Goal: Task Accomplishment & Management: Complete application form

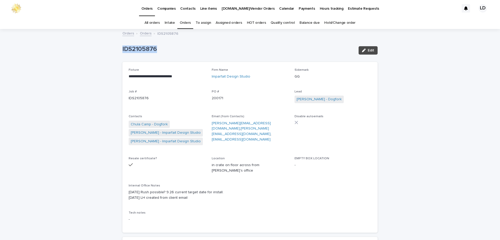
click at [189, 23] on link "Orders" at bounding box center [185, 23] width 11 height 12
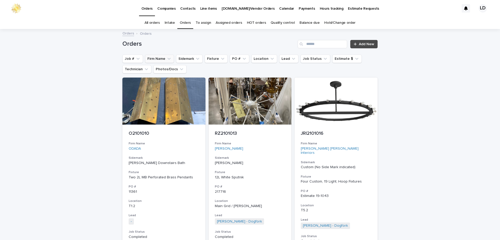
click at [160, 58] on button "Firm Name" at bounding box center [159, 58] width 29 height 8
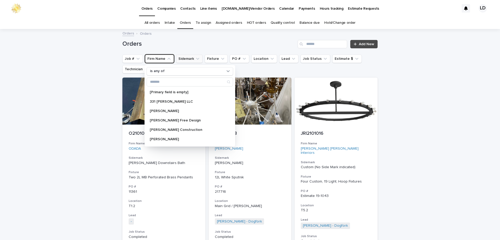
click at [192, 60] on button "Sidemark" at bounding box center [189, 58] width 27 height 8
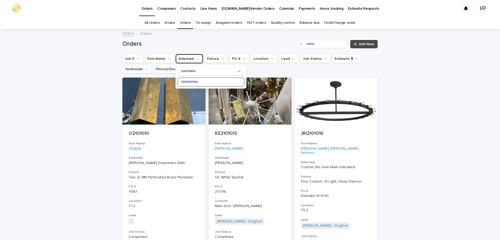
click at [211, 82] on input at bounding box center [211, 82] width 66 height 8
click at [159, 60] on button "Firm Name" at bounding box center [159, 58] width 29 height 8
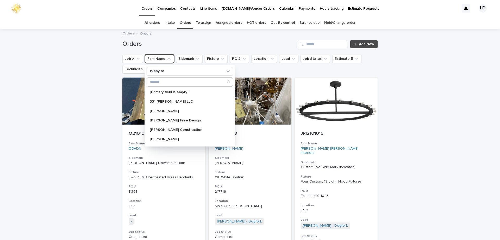
click at [165, 84] on input "Search" at bounding box center [190, 82] width 86 height 8
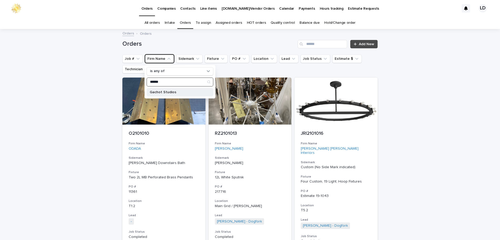
type input "******"
click at [165, 89] on div "Gachot Studios" at bounding box center [180, 92] width 67 height 8
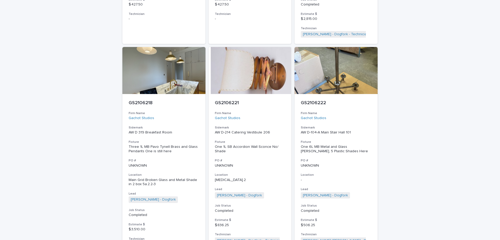
scroll to position [1362, 0]
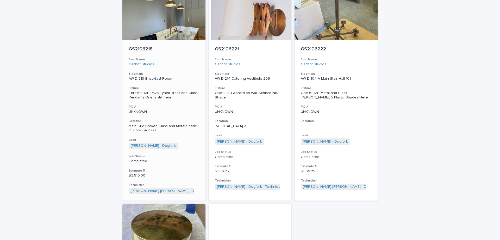
click at [191, 105] on h3 "PO #" at bounding box center [164, 107] width 71 height 4
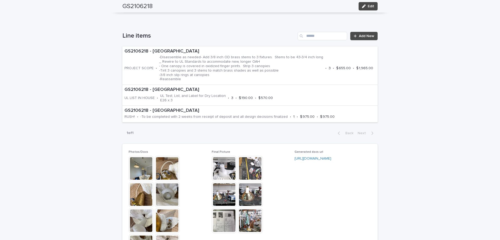
scroll to position [339, 0]
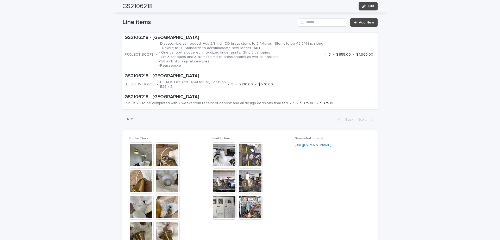
click at [251, 207] on img at bounding box center [250, 206] width 25 height 25
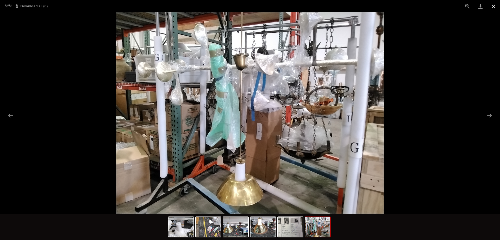
click at [495, 7] on button "Close gallery" at bounding box center [493, 6] width 13 height 12
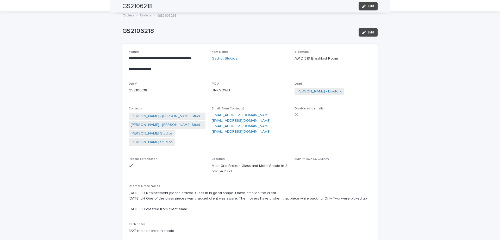
scroll to position [0, 0]
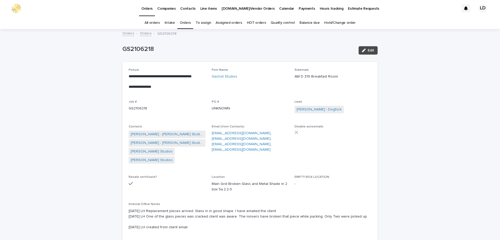
click at [143, 32] on link "Orders" at bounding box center [146, 33] width 12 height 6
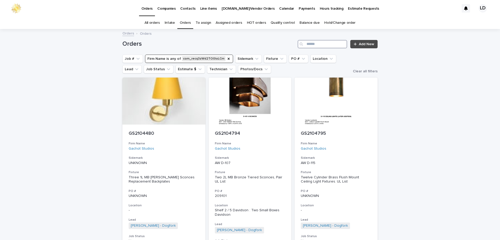
click at [335, 43] on input "Search" at bounding box center [323, 44] width 50 height 8
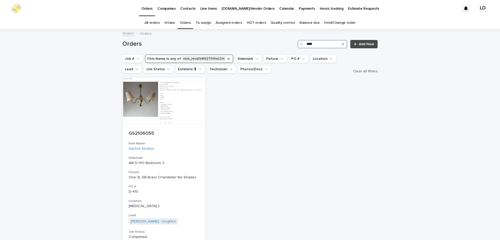
type input "****"
click at [227, 59] on icon "Firm Name" at bounding box center [229, 59] width 4 height 4
click at [179, 142] on h3 "Firm Name" at bounding box center [164, 143] width 71 height 4
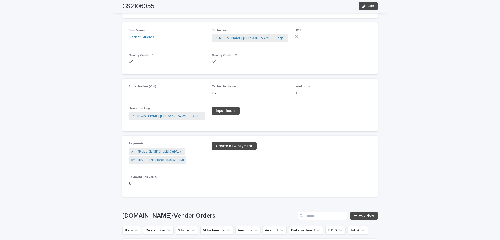
scroll to position [730, 0]
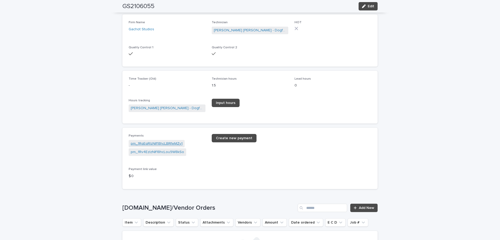
click at [171, 146] on link "pm_1RqEqRIzNIf18hcLBRfeMZy1" at bounding box center [157, 143] width 52 height 5
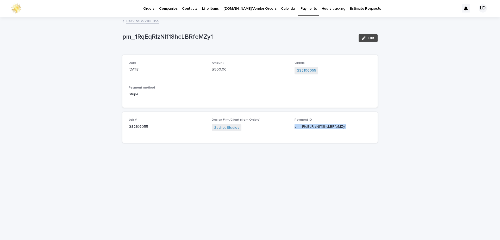
drag, startPoint x: 295, startPoint y: 127, endPoint x: 360, endPoint y: 127, distance: 64.9
click at [360, 127] on p "pm_1RqEqRIzNIf18hcLBRfeMZy1" at bounding box center [333, 126] width 77 height 5
copy p "pm_1RqEqRIzNIf18hcLBRfeMZy1"
click at [150, 22] on link "Back to GS2106055" at bounding box center [142, 21] width 33 height 6
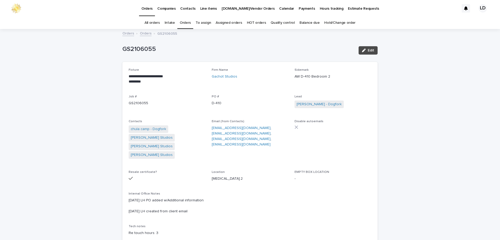
scroll to position [17, 0]
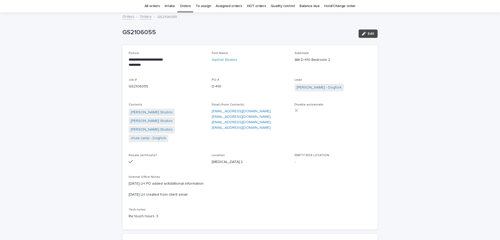
click at [187, 6] on link "Orders" at bounding box center [185, 6] width 11 height 12
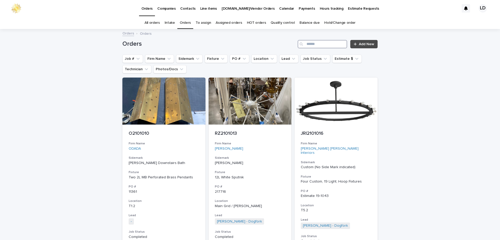
click at [315, 46] on input "Search" at bounding box center [323, 44] width 50 height 8
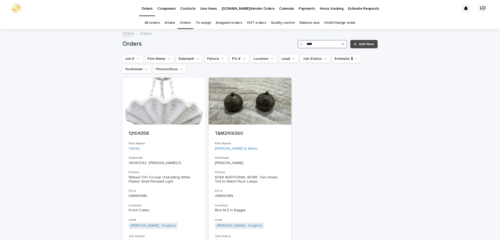
drag, startPoint x: 328, startPoint y: 45, endPoint x: 315, endPoint y: 45, distance: 12.5
click at [315, 45] on input "****" at bounding box center [323, 44] width 50 height 8
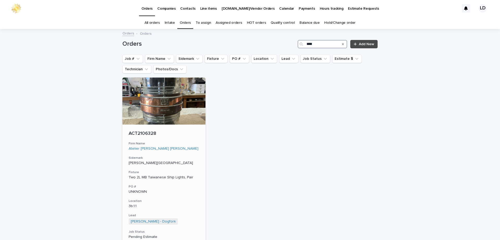
type input "****"
click at [193, 151] on div "ACT2106328 Firm Name Atelier Cho Thompson Sidemark HUE LYON ST Fixture Two 2L M…" at bounding box center [163, 198] width 83 height 149
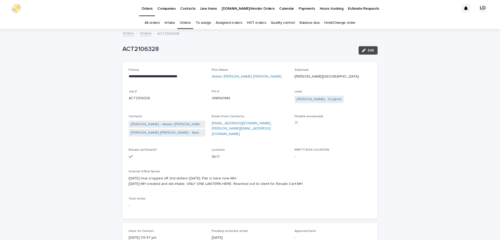
click at [187, 20] on link "Orders" at bounding box center [185, 23] width 11 height 12
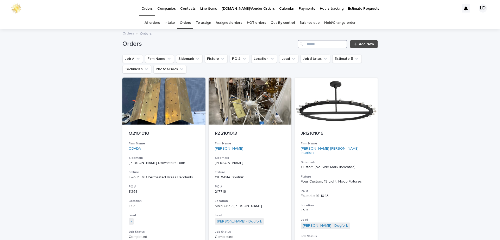
click at [318, 42] on input "Search" at bounding box center [323, 44] width 50 height 8
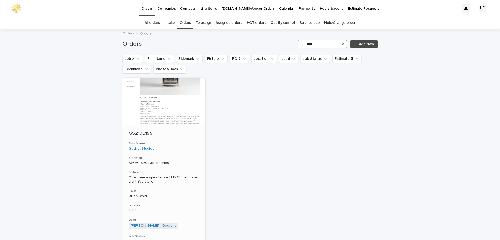
type input "****"
click at [187, 161] on p "AW AC-670 Accessories" at bounding box center [164, 163] width 71 height 4
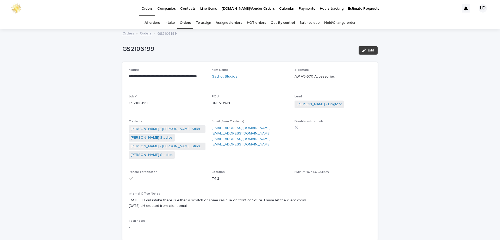
click at [369, 49] on span "Edit" at bounding box center [371, 50] width 7 height 4
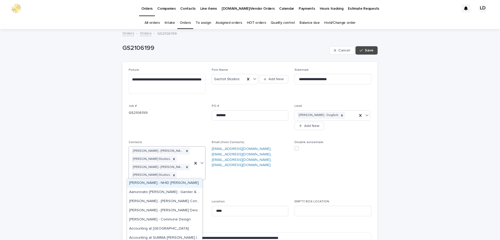
click at [193, 174] on div at bounding box center [199, 162] width 13 height 33
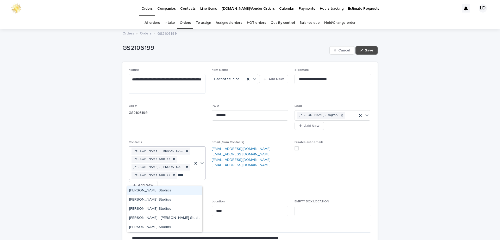
type input "*****"
click at [176, 217] on div "Justyna Bartosinska - Gachot Studios" at bounding box center [164, 217] width 75 height 9
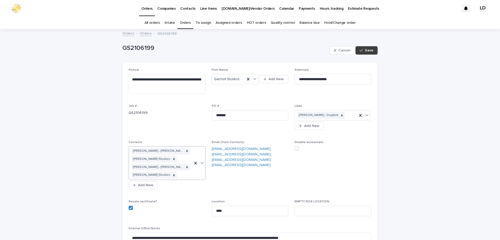
click at [372, 51] on button "Save" at bounding box center [367, 50] width 22 height 8
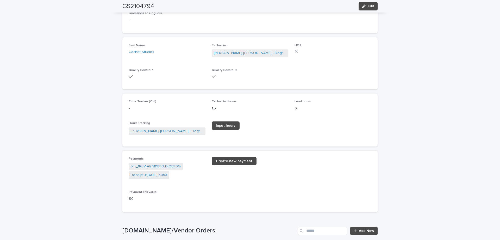
scroll to position [860, 0]
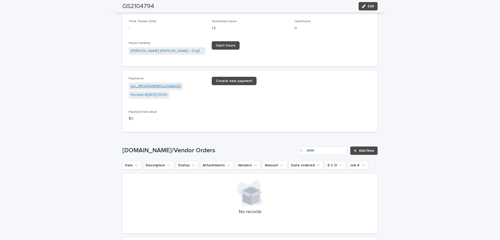
click at [156, 87] on link "pm_1REVl4IzNIf18hcLDjQbtt0Q" at bounding box center [156, 85] width 50 height 5
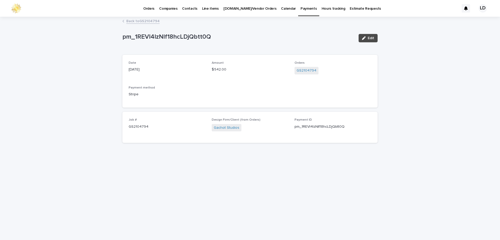
click at [146, 22] on link "Back to GS2104794" at bounding box center [142, 21] width 33 height 6
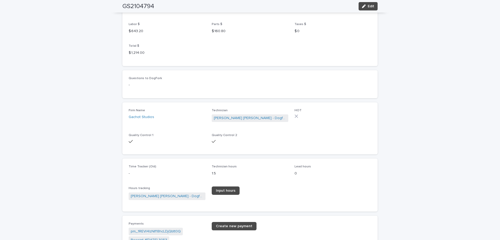
scroll to position [808, 0]
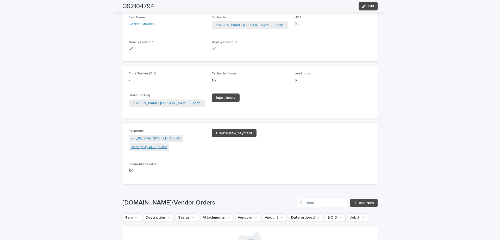
click at [150, 148] on link "Receipt #[DATE]-3053" at bounding box center [149, 146] width 36 height 5
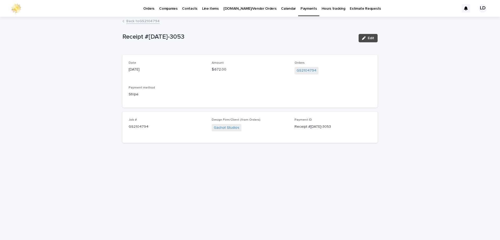
click at [142, 22] on link "Back to GS2104794" at bounding box center [142, 21] width 33 height 6
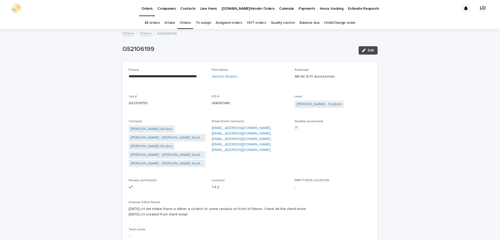
click at [184, 22] on link "Orders" at bounding box center [185, 23] width 11 height 12
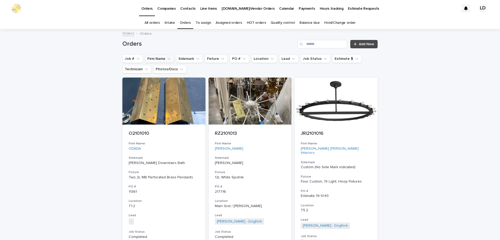
click at [157, 57] on button "Firm Name" at bounding box center [159, 58] width 29 height 8
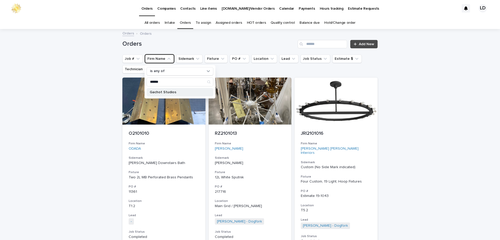
type input "******"
click at [163, 90] on p "Gachot Studios" at bounding box center [177, 92] width 55 height 4
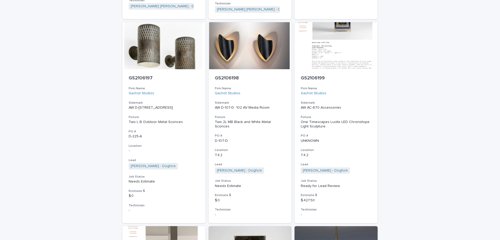
scroll to position [912, 0]
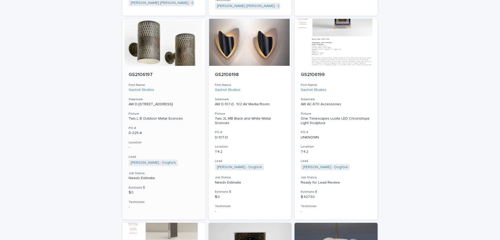
click at [183, 145] on p "-" at bounding box center [164, 147] width 71 height 4
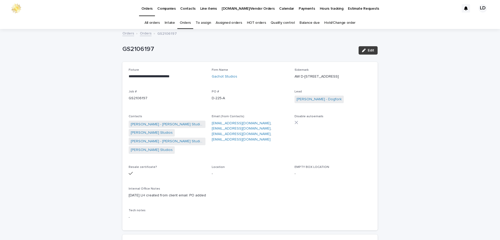
click at [369, 50] on span "Edit" at bounding box center [371, 50] width 7 height 4
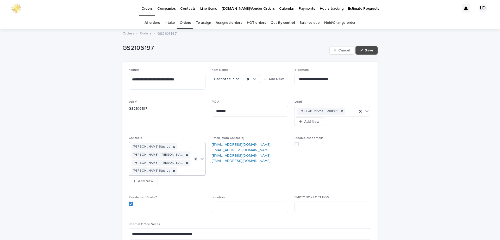
click at [190, 170] on div "Alexandra Hyman - Gachot Studios Amanda Phillips - Gachot Studios Justyna Barto…" at bounding box center [167, 159] width 77 height 34
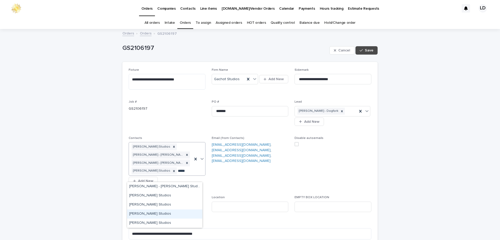
type input "******"
click at [161, 186] on div "[PERSON_NAME] - [PERSON_NAME] Studios" at bounding box center [164, 186] width 75 height 9
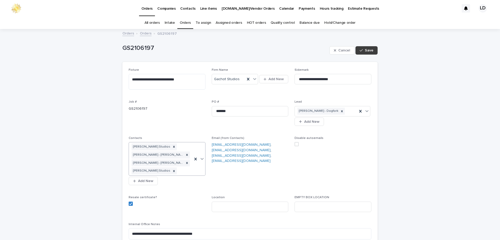
click at [365, 51] on span "Save" at bounding box center [369, 50] width 9 height 4
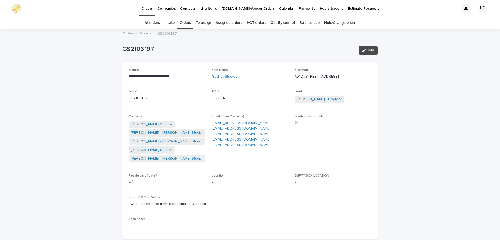
click at [146, 33] on link "Orders" at bounding box center [146, 33] width 12 height 6
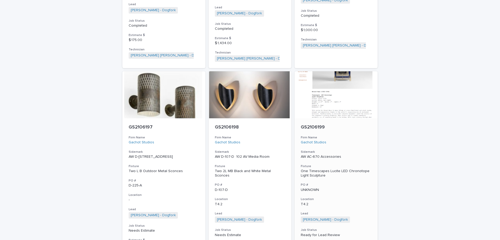
scroll to position [912, 0]
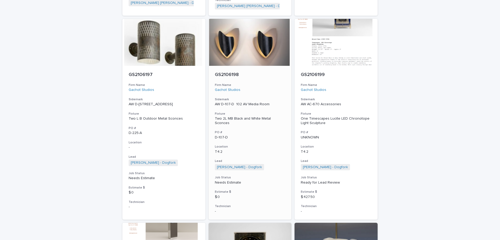
click at [269, 148] on div "T4.2" at bounding box center [250, 150] width 71 height 5
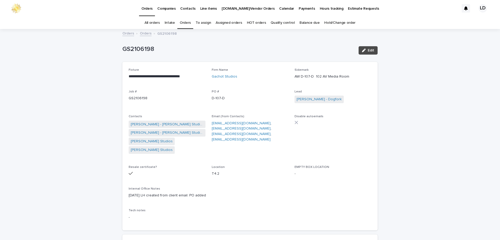
click at [145, 33] on link "Orders" at bounding box center [146, 33] width 12 height 6
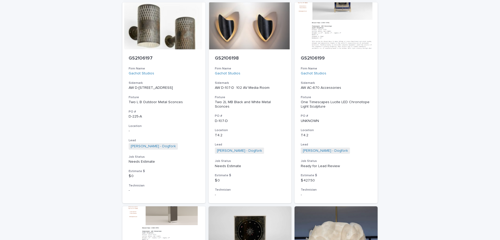
scroll to position [929, 0]
click at [346, 129] on div "GS2106199 Firm Name Gachot Studios Sidemark AW AC-670 Accessories Fixture One T…" at bounding box center [336, 126] width 83 height 154
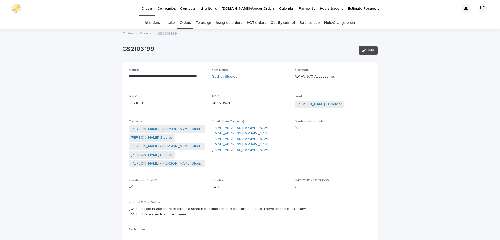
click at [140, 33] on link "Orders" at bounding box center [146, 33] width 12 height 6
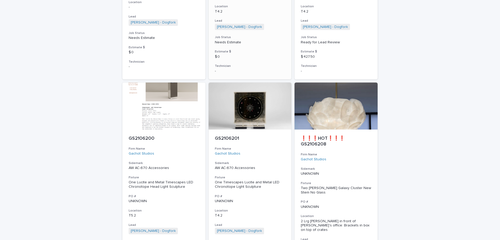
scroll to position [1059, 0]
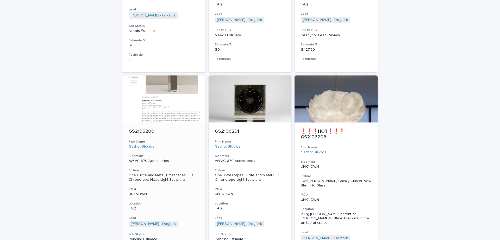
click at [192, 205] on div "T5.2" at bounding box center [164, 207] width 71 height 5
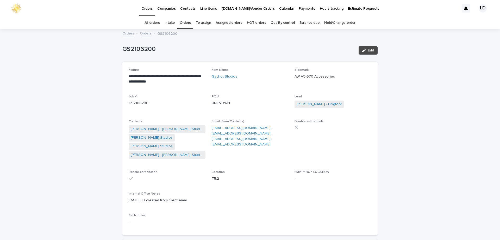
click at [144, 33] on link "Orders" at bounding box center [146, 33] width 12 height 6
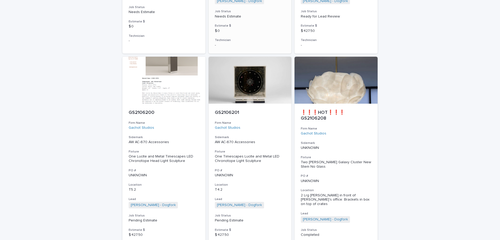
scroll to position [1085, 0]
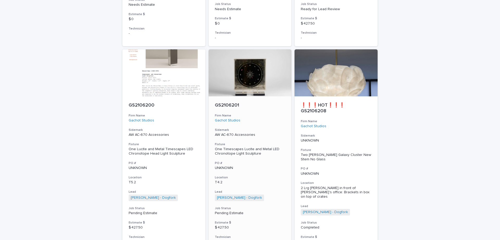
click at [263, 175] on h3 "Location" at bounding box center [250, 177] width 71 height 4
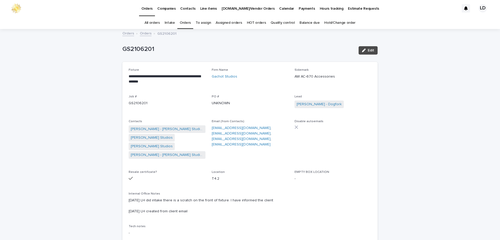
click at [141, 34] on link "Orders" at bounding box center [146, 33] width 12 height 6
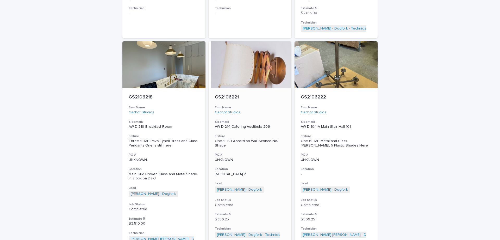
scroll to position [1320, 0]
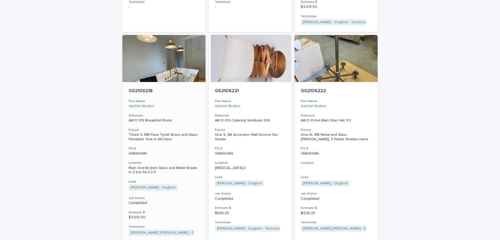
click at [188, 151] on p "UNKNOWN" at bounding box center [164, 153] width 71 height 4
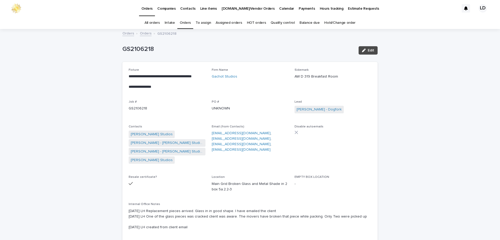
click at [142, 31] on link "Orders" at bounding box center [146, 33] width 12 height 6
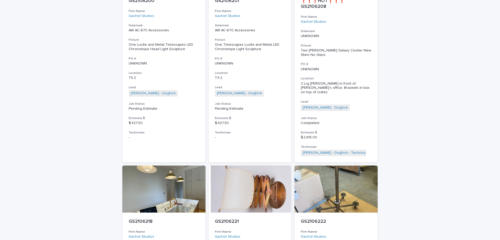
scroll to position [1346, 0]
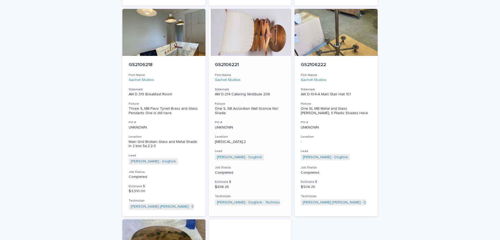
click at [264, 157] on div "GS2106221 Firm Name Gachot Studios Sidemark AW D-214 Catering Vestibule 206 Fix…" at bounding box center [250, 134] width 83 height 156
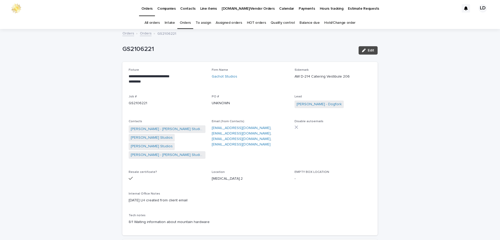
click at [142, 31] on link "Orders" at bounding box center [146, 33] width 12 height 6
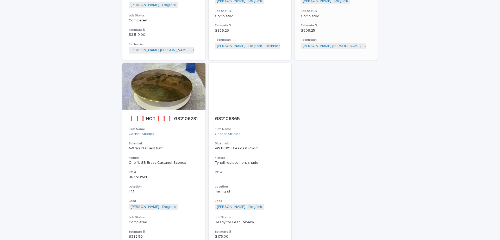
scroll to position [1502, 0]
click at [272, 146] on p "AW D 319 Breakfast Room" at bounding box center [250, 148] width 71 height 4
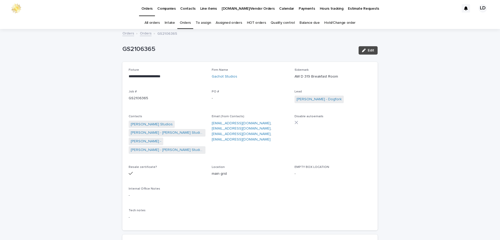
click at [187, 21] on link "Orders" at bounding box center [185, 23] width 11 height 12
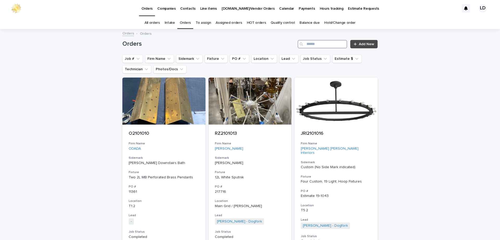
click at [328, 46] on input "Search" at bounding box center [323, 44] width 50 height 8
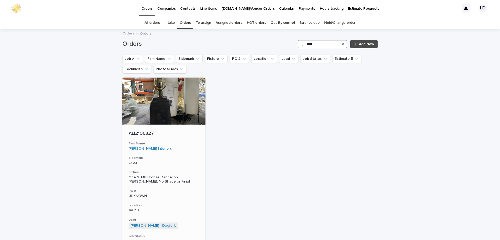
type input "****"
click at [195, 161] on p "CGSP" at bounding box center [164, 163] width 71 height 4
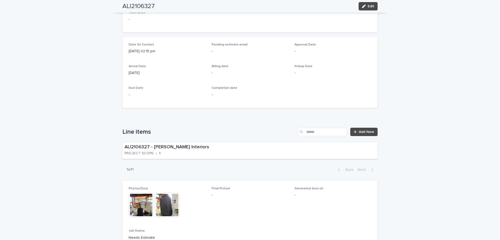
scroll to position [182, 0]
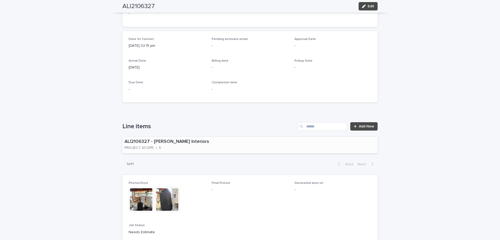
click at [237, 150] on div "ALI2106327 - Ann Lowengart Interiors PROJECT SCOPE • 1" at bounding box center [184, 145] width 125 height 16
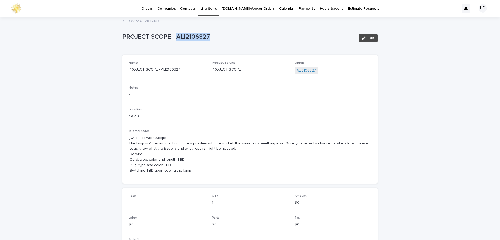
drag, startPoint x: 174, startPoint y: 36, endPoint x: 218, endPoint y: 37, distance: 44.3
click at [218, 37] on p "PROJECT SCOPE - ALI2106327" at bounding box center [238, 37] width 232 height 8
copy p "ALI2106327"
click at [144, 22] on link "Back to ALI2106327" at bounding box center [142, 21] width 33 height 6
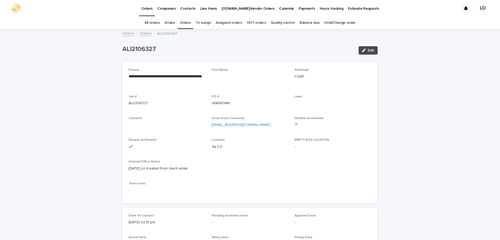
scroll to position [17, 0]
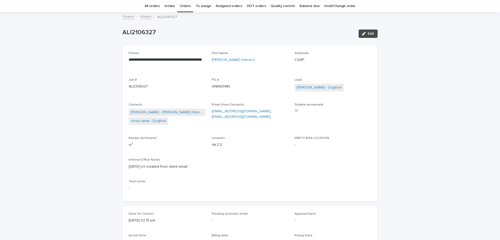
click at [188, 7] on link "Orders" at bounding box center [185, 6] width 11 height 12
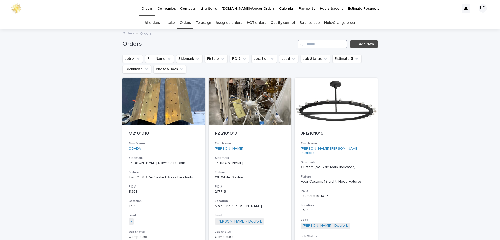
click at [319, 48] on input "Search" at bounding box center [323, 44] width 50 height 8
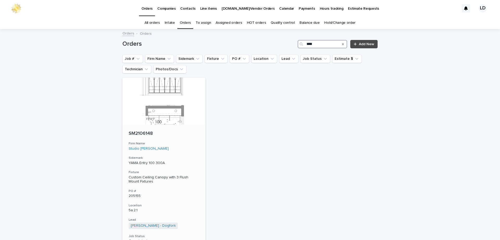
type input "****"
click at [192, 145] on h3 "Firm Name" at bounding box center [164, 143] width 71 height 4
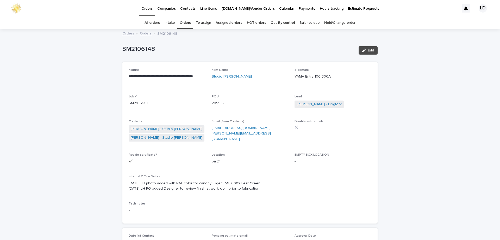
click at [179, 23] on div "Orders" at bounding box center [185, 23] width 16 height 12
click at [187, 22] on link "Orders" at bounding box center [185, 23] width 11 height 12
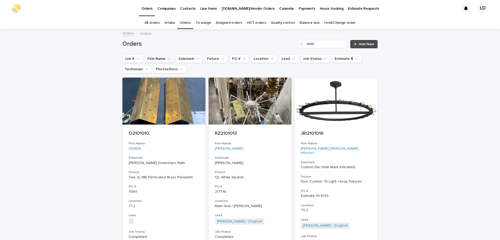
click at [155, 58] on button "Firm Name" at bounding box center [159, 58] width 29 height 8
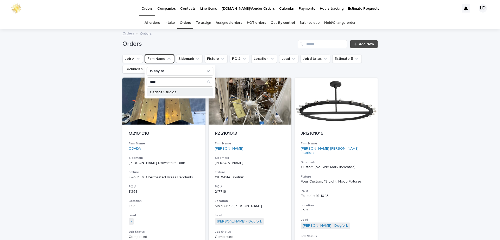
type input "****"
drag, startPoint x: 154, startPoint y: 89, endPoint x: 185, endPoint y: 103, distance: 33.0
click at [155, 89] on div "Gachot Studios" at bounding box center [180, 92] width 67 height 8
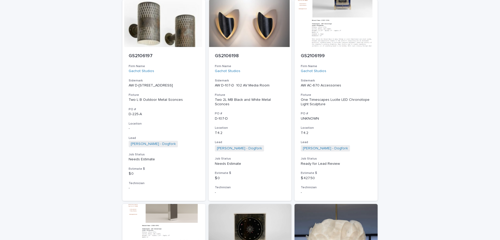
scroll to position [912, 0]
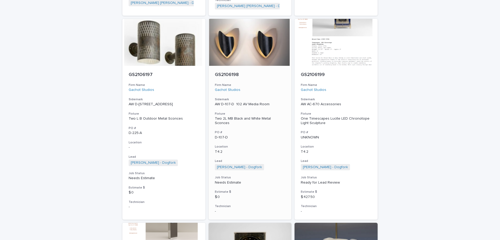
click at [265, 135] on p "D-107-D" at bounding box center [250, 137] width 71 height 4
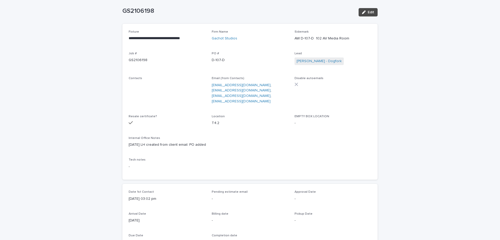
scroll to position [26, 0]
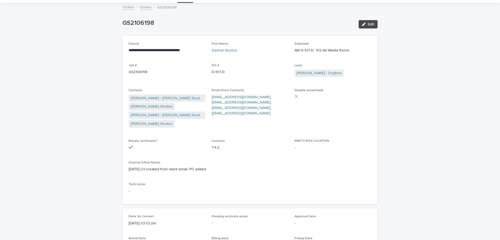
click at [144, 8] on link "Orders" at bounding box center [146, 7] width 12 height 6
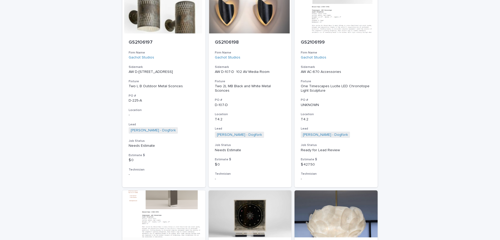
scroll to position [851, 0]
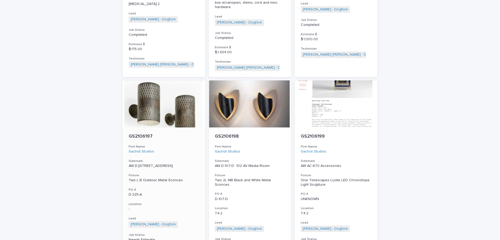
click at [185, 149] on div "GS2106197 Firm Name Gachot Studios Sidemark AW D-225 North Terrace Fixture Two …" at bounding box center [163, 201] width 83 height 149
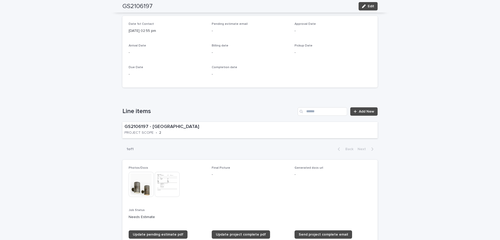
scroll to position [235, 0]
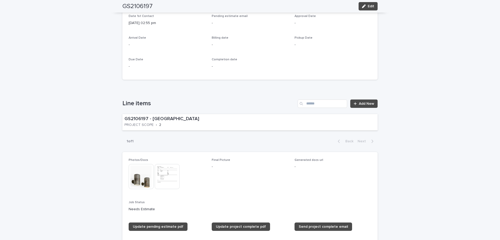
click at [173, 174] on img at bounding box center [167, 176] width 25 height 25
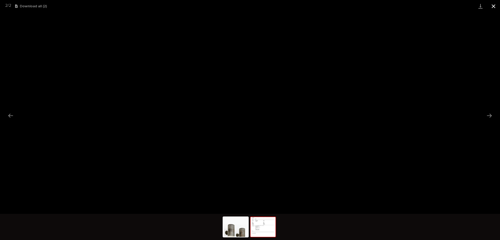
click at [494, 12] on button "Close gallery" at bounding box center [493, 6] width 13 height 12
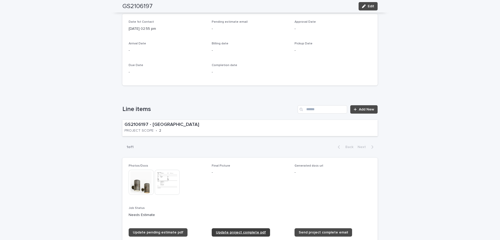
scroll to position [313, 0]
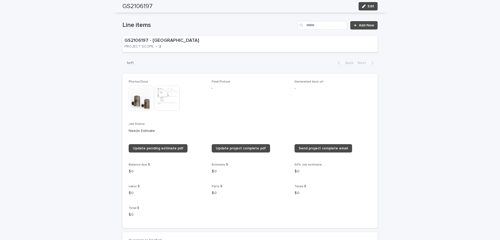
click at [163, 94] on img at bounding box center [167, 97] width 25 height 25
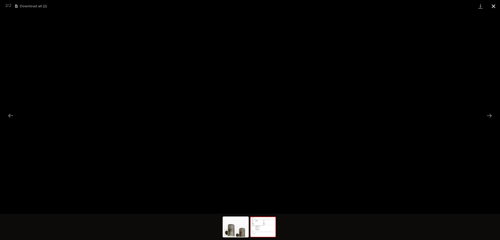
click at [494, 4] on button "Close gallery" at bounding box center [493, 6] width 13 height 12
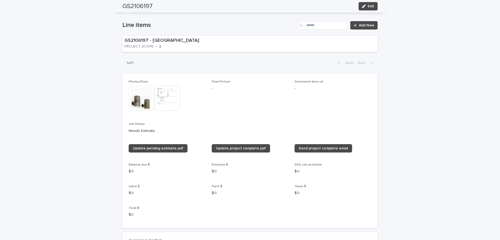
click at [164, 101] on img at bounding box center [167, 97] width 25 height 25
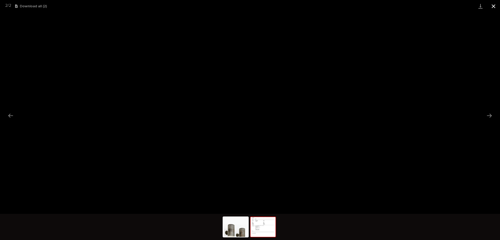
click at [493, 6] on button "Close gallery" at bounding box center [493, 6] width 13 height 12
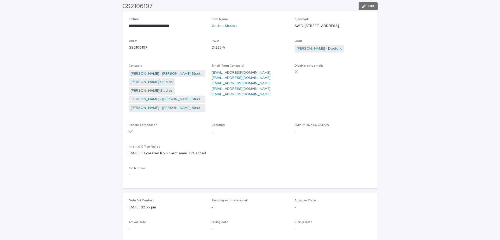
scroll to position [0, 0]
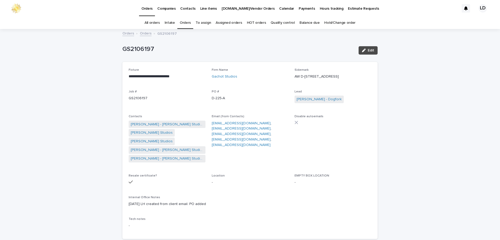
click at [142, 32] on link "Orders" at bounding box center [146, 33] width 12 height 6
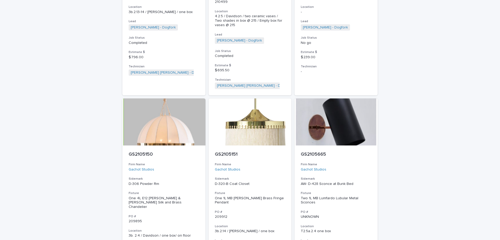
scroll to position [469, 0]
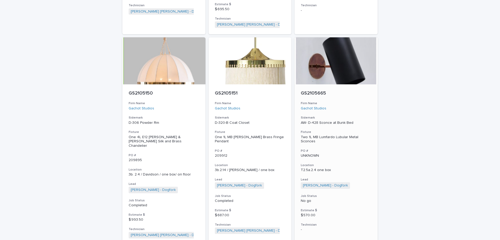
click at [355, 153] on p "UNKNOWN" at bounding box center [336, 155] width 71 height 4
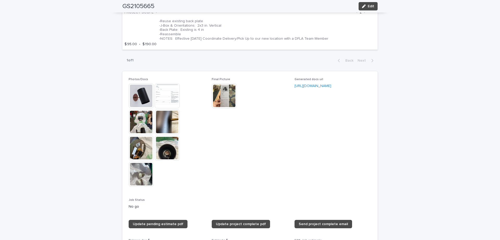
scroll to position [469, 0]
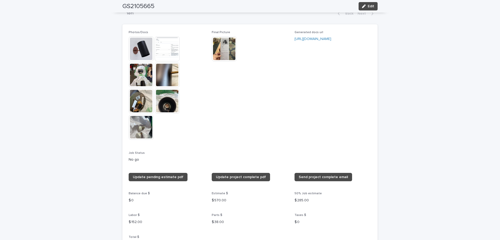
click at [231, 40] on img at bounding box center [224, 48] width 25 height 25
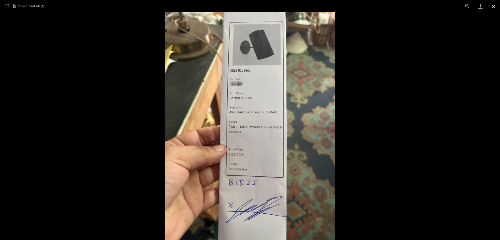
click at [493, 5] on button "Close gallery" at bounding box center [493, 6] width 13 height 12
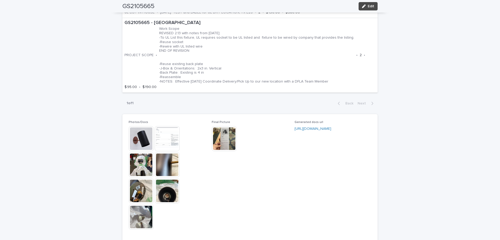
scroll to position [417, 0]
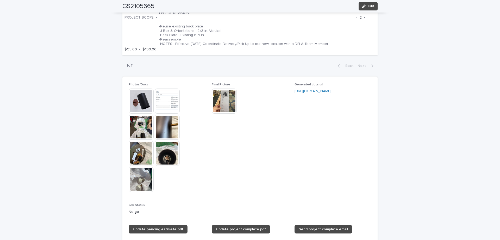
click at [137, 128] on img at bounding box center [141, 126] width 25 height 25
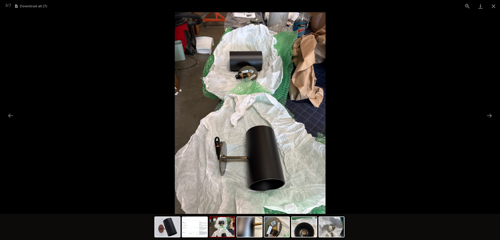
scroll to position [0, 0]
click at [372, 90] on picture at bounding box center [250, 112] width 500 height 201
click at [492, 5] on button "Close gallery" at bounding box center [493, 6] width 13 height 12
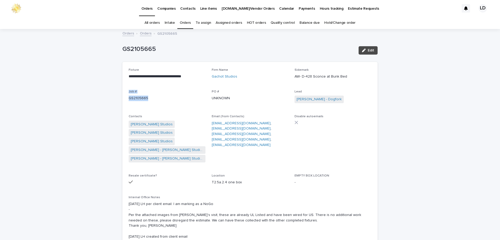
drag, startPoint x: 125, startPoint y: 92, endPoint x: 144, endPoint y: 98, distance: 20.1
click at [150, 98] on div "**********" at bounding box center [249, 166] width 255 height 209
copy div "Job # GS2105665"
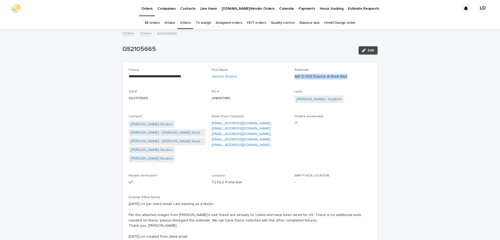
drag, startPoint x: 292, startPoint y: 77, endPoint x: 341, endPoint y: 76, distance: 49.5
click at [350, 78] on div "**********" at bounding box center [250, 166] width 243 height 197
copy p "AW- D-428 Sconce at Bunk Bed"
click at [141, 32] on link "Orders" at bounding box center [146, 33] width 12 height 6
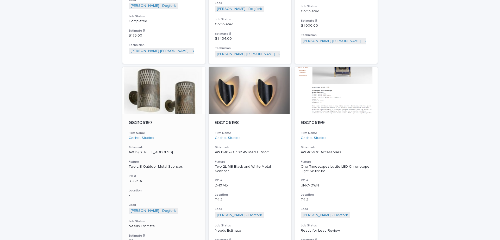
scroll to position [938, 0]
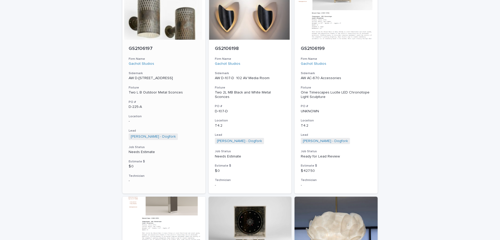
click at [188, 90] on div "Two L B Outdoor Metal Sconces" at bounding box center [164, 92] width 71 height 4
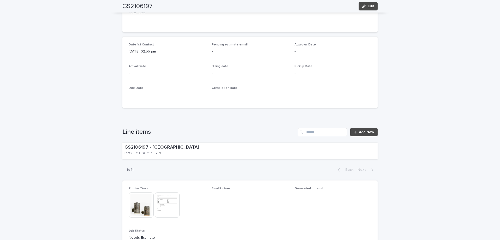
scroll to position [209, 0]
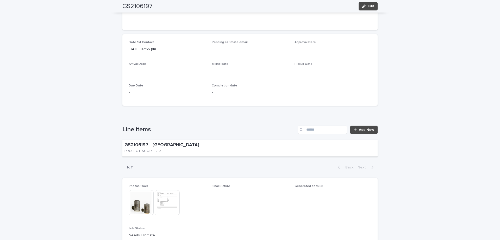
click at [138, 195] on img at bounding box center [141, 202] width 25 height 25
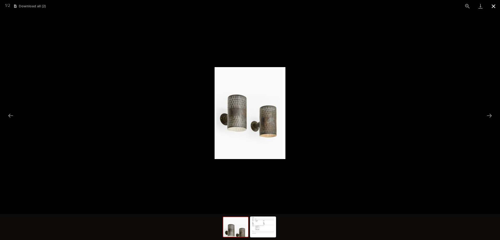
click at [493, 8] on button "Close gallery" at bounding box center [493, 6] width 13 height 12
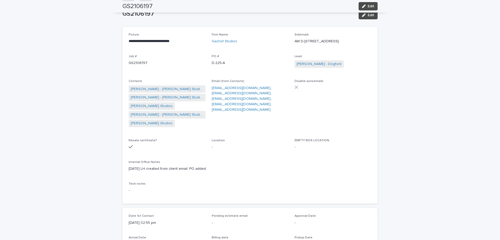
scroll to position [0, 0]
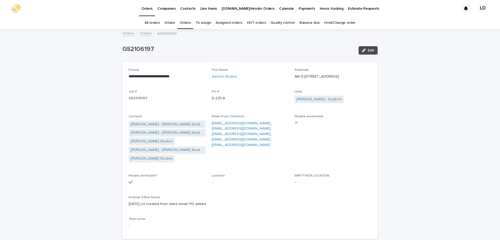
drag, startPoint x: 291, startPoint y: 76, endPoint x: 341, endPoint y: 78, distance: 50.1
click at [341, 78] on div "**********" at bounding box center [250, 150] width 243 height 164
copy p "AW D-225 North Terrace"
click at [184, 21] on link "Orders" at bounding box center [185, 23] width 11 height 12
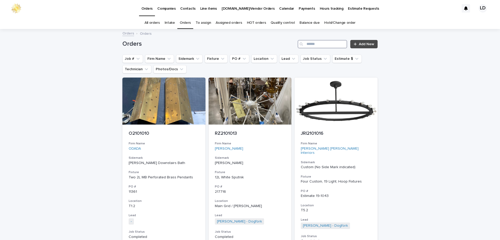
click at [328, 47] on input "Search" at bounding box center [323, 44] width 50 height 8
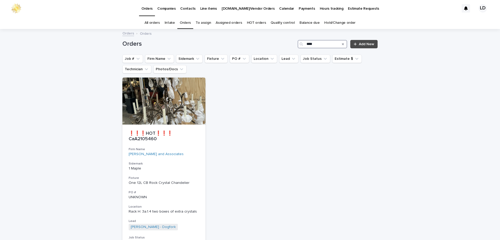
type input "****"
click at [342, 44] on icon "Search" at bounding box center [343, 43] width 2 height 3
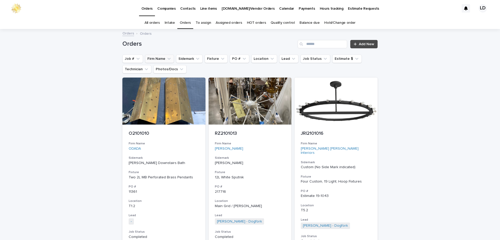
click at [167, 56] on icon "Firm Name" at bounding box center [169, 58] width 5 height 5
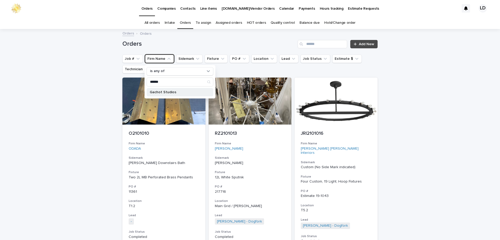
type input "******"
click at [155, 91] on p "Gachot Studios" at bounding box center [177, 92] width 55 height 4
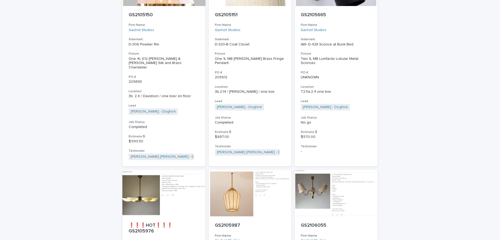
scroll to position [469, 0]
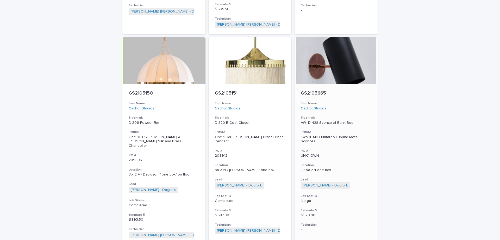
click at [350, 168] on p "T2.5a.2.4 one box" at bounding box center [336, 170] width 71 height 4
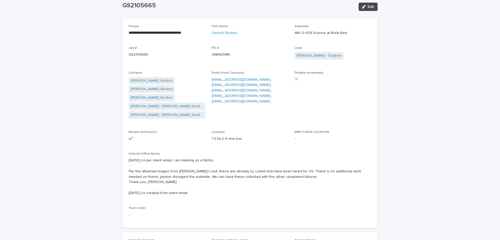
scroll to position [104, 0]
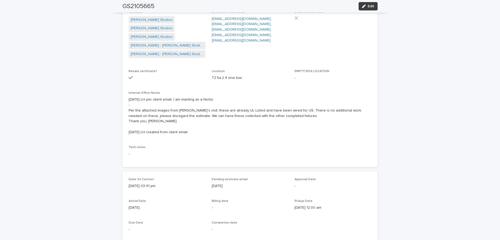
click at [368, 8] on span "Edit" at bounding box center [371, 6] width 7 height 4
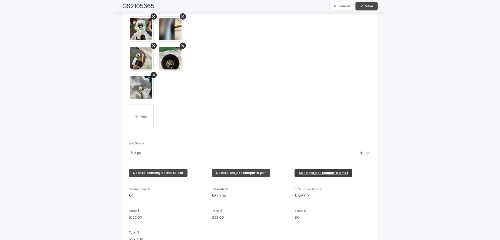
scroll to position [573, 0]
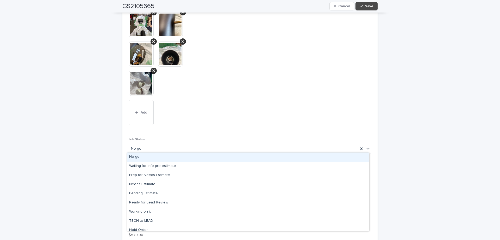
click at [366, 147] on icon at bounding box center [368, 148] width 5 height 5
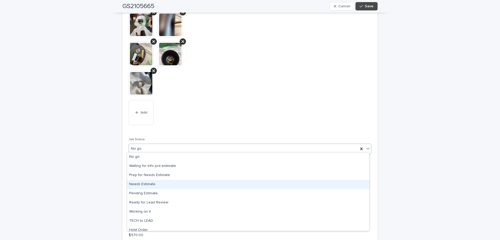
click at [161, 184] on div "Needs Estimate" at bounding box center [248, 184] width 242 height 9
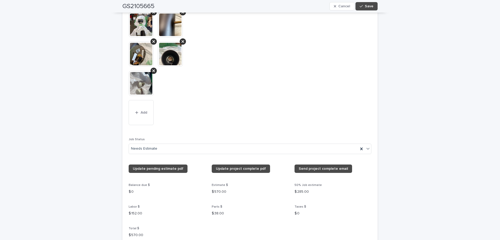
click at [394, 118] on div "**********" at bounding box center [250, 47] width 500 height 1183
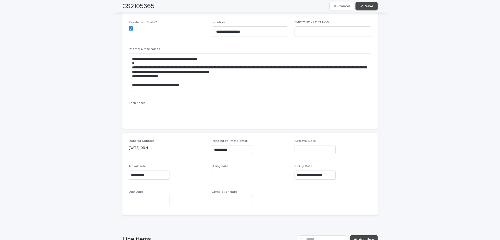
scroll to position [182, 0]
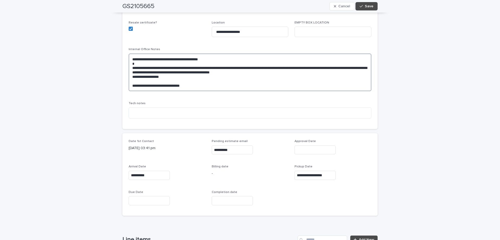
click at [131, 57] on textarea "**********" at bounding box center [250, 72] width 243 height 38
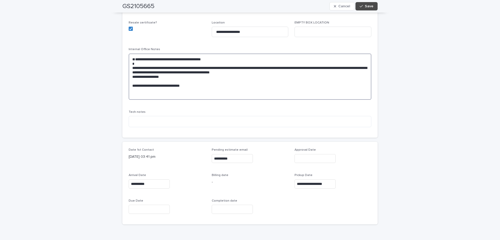
click at [132, 57] on textarea "**********" at bounding box center [250, 76] width 243 height 46
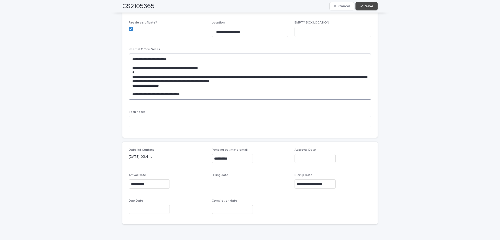
drag, startPoint x: 183, startPoint y: 59, endPoint x: 180, endPoint y: 57, distance: 2.8
click at [183, 59] on textarea "**********" at bounding box center [250, 76] width 243 height 46
click at [207, 67] on textarea "**********" at bounding box center [250, 76] width 243 height 46
click at [215, 57] on textarea "**********" at bounding box center [250, 76] width 243 height 46
type textarea "**********"
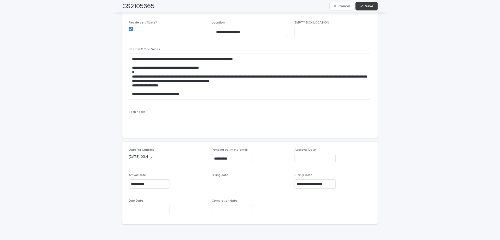
click at [369, 7] on span "Save" at bounding box center [369, 6] width 9 height 4
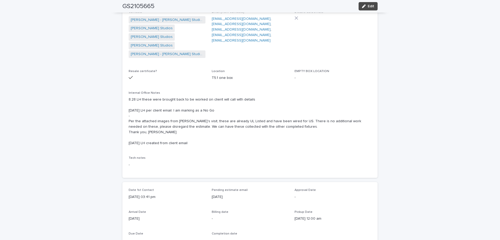
scroll to position [0, 0]
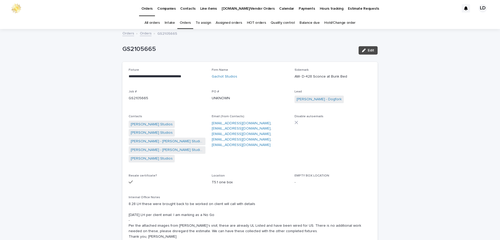
click at [185, 21] on link "Orders" at bounding box center [185, 23] width 11 height 12
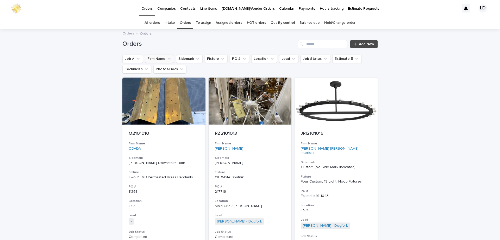
drag, startPoint x: 156, startPoint y: 57, endPoint x: 158, endPoint y: 58, distance: 3.3
click at [156, 57] on button "Firm Name" at bounding box center [159, 58] width 29 height 8
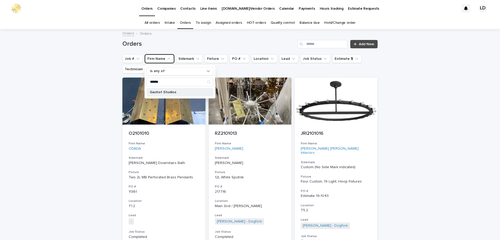
type input "******"
click at [168, 92] on p "Gachot Studios" at bounding box center [177, 92] width 55 height 4
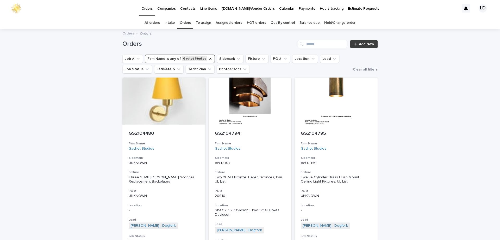
click at [373, 45] on link "Add New" at bounding box center [364, 44] width 27 height 8
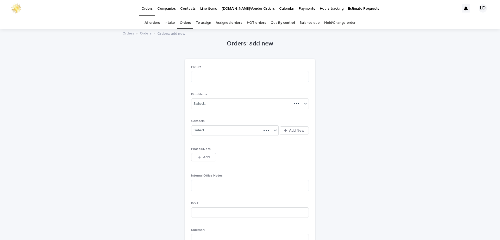
scroll to position [17, 0]
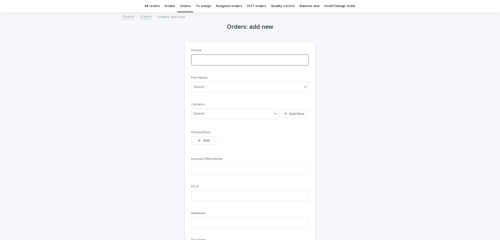
click at [200, 63] on textarea at bounding box center [250, 59] width 118 height 11
type textarea "**********"
click at [215, 86] on div "Select..." at bounding box center [247, 87] width 111 height 9
type input "******"
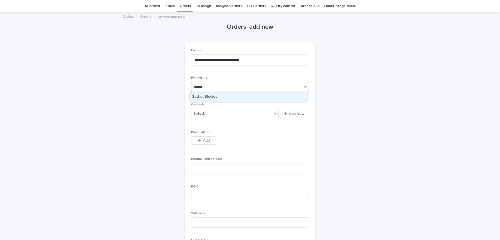
click at [216, 96] on div "Gachot Studios" at bounding box center [248, 96] width 117 height 9
click at [215, 112] on div "Select..." at bounding box center [232, 113] width 81 height 9
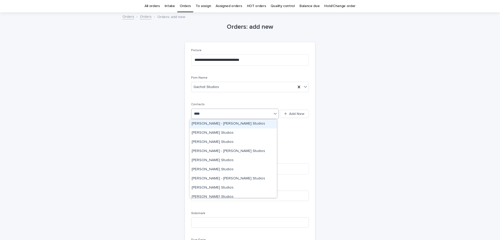
type input "*****"
click at [221, 123] on div "[PERSON_NAME] - [PERSON_NAME] Studios" at bounding box center [233, 123] width 87 height 9
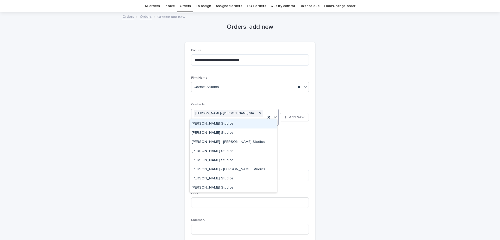
type input "*****"
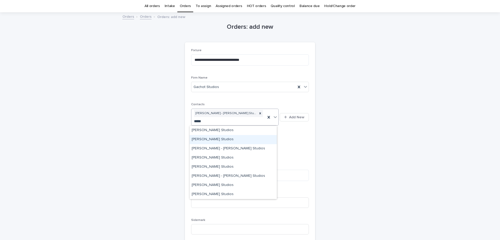
click at [210, 139] on div "Ali Hyman - Gachot Studios" at bounding box center [233, 139] width 87 height 9
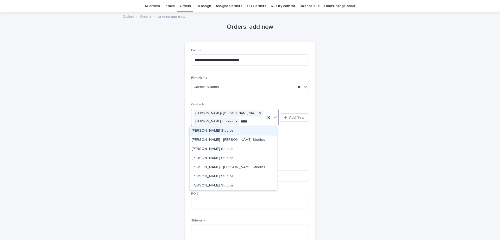
type input "******"
click at [211, 139] on div "[PERSON_NAME] - [PERSON_NAME] Studios" at bounding box center [233, 139] width 87 height 9
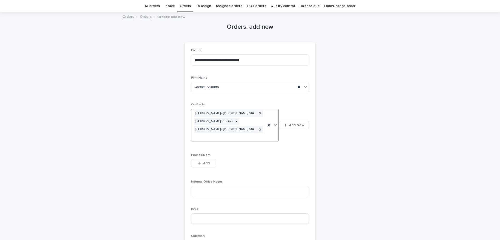
scroll to position [69, 0]
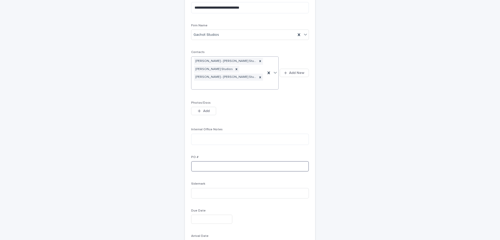
click at [210, 161] on input at bounding box center [250, 166] width 118 height 10
type input "*******"
click at [208, 188] on input at bounding box center [250, 193] width 118 height 10
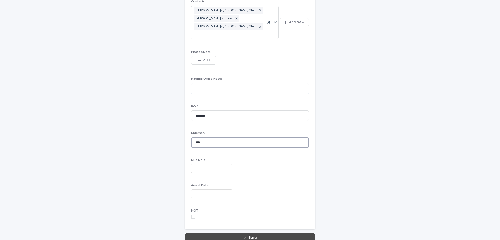
scroll to position [121, 0]
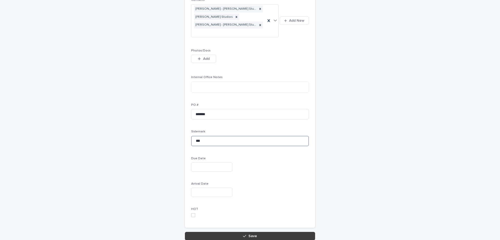
type input "**"
click at [261, 231] on button "Save" at bounding box center [250, 235] width 130 height 8
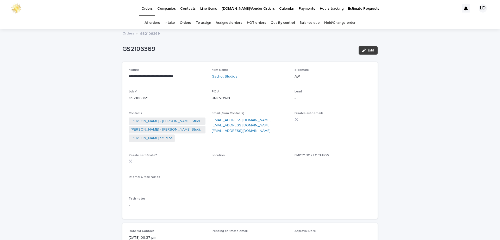
click at [368, 52] on span "Edit" at bounding box center [371, 50] width 7 height 4
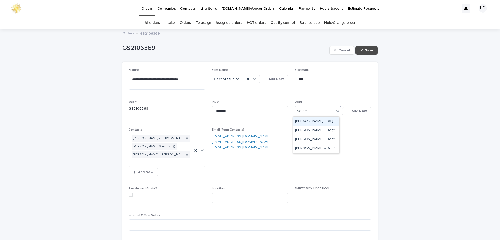
click at [335, 111] on icon at bounding box center [337, 110] width 5 height 5
click at [318, 151] on div "[PERSON_NAME] - Dogfork" at bounding box center [316, 148] width 46 height 9
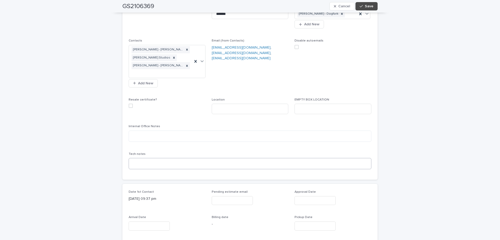
scroll to position [130, 0]
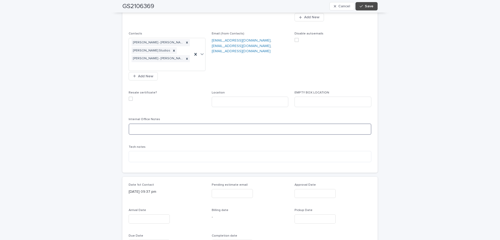
click at [144, 123] on textarea at bounding box center [250, 128] width 243 height 11
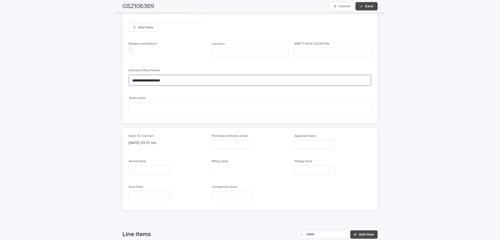
scroll to position [182, 0]
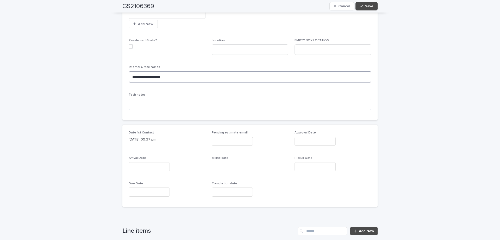
type textarea "**********"
click at [139, 162] on input "text" at bounding box center [149, 166] width 41 height 9
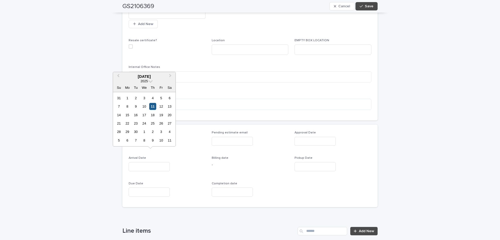
click at [152, 108] on div "11" at bounding box center [152, 106] width 7 height 7
type input "**********"
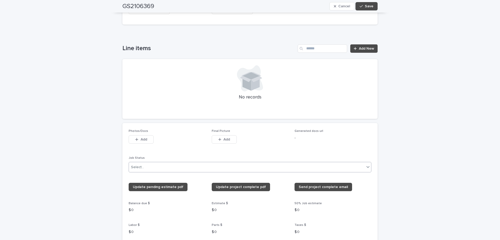
scroll to position [365, 0]
click at [366, 164] on icon at bounding box center [368, 166] width 5 height 5
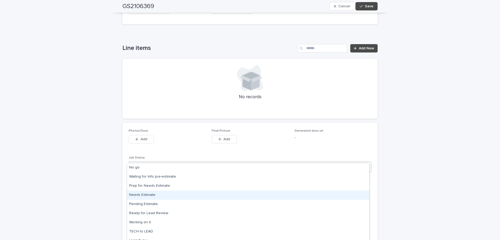
click at [170, 194] on div "Needs Estimate" at bounding box center [248, 194] width 242 height 9
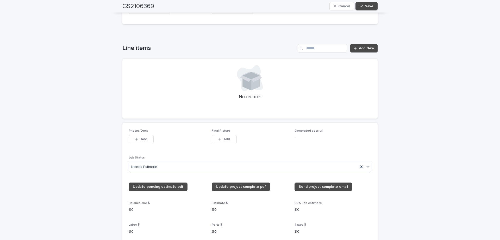
click at [407, 157] on div "**********" at bounding box center [250, 161] width 500 height 993
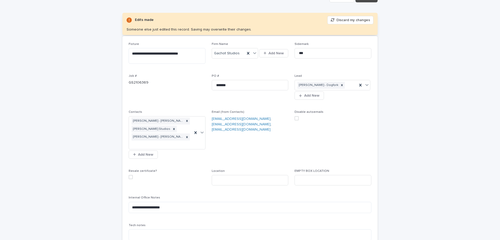
scroll to position [26, 0]
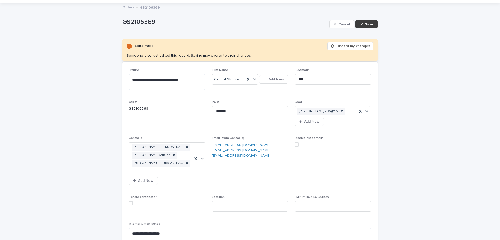
click at [365, 24] on span "Save" at bounding box center [369, 24] width 9 height 4
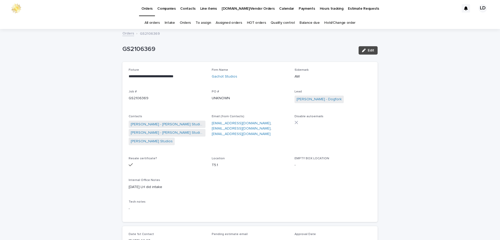
click at [185, 23] on link "Orders" at bounding box center [185, 23] width 11 height 12
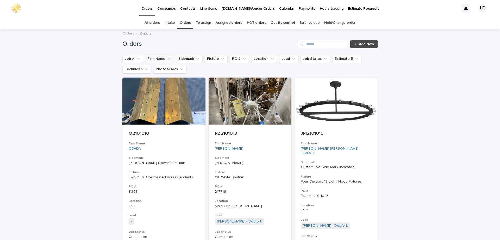
click at [153, 59] on button "Firm Name" at bounding box center [159, 58] width 29 height 8
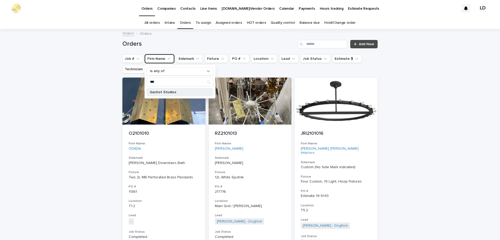
type input "***"
click at [161, 90] on div "Gachot Studios" at bounding box center [180, 92] width 67 height 8
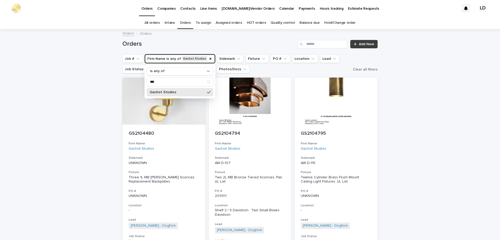
click at [366, 45] on span "Add New" at bounding box center [366, 44] width 15 height 4
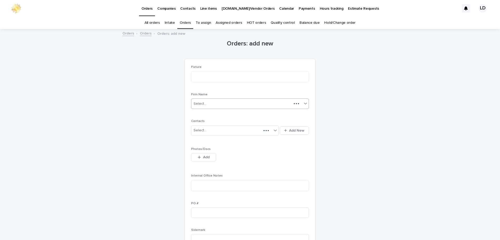
scroll to position [17, 0]
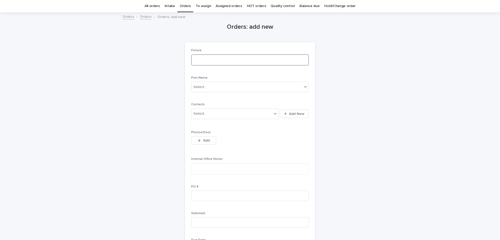
click at [239, 65] on textarea at bounding box center [250, 59] width 118 height 11
drag, startPoint x: 259, startPoint y: 59, endPoint x: 270, endPoint y: 60, distance: 11.0
click at [270, 60] on textarea "**********" at bounding box center [250, 59] width 118 height 11
type textarea "**********"
click at [239, 87] on div "Select..." at bounding box center [247, 87] width 111 height 9
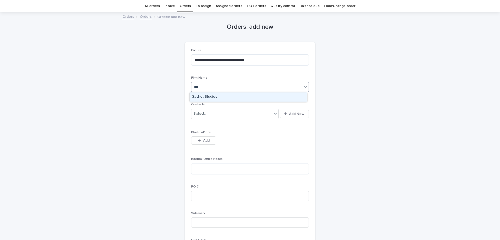
type input "****"
click at [221, 94] on div "Gachot Studios" at bounding box center [248, 96] width 117 height 9
click at [224, 113] on div "Select..." at bounding box center [232, 113] width 81 height 9
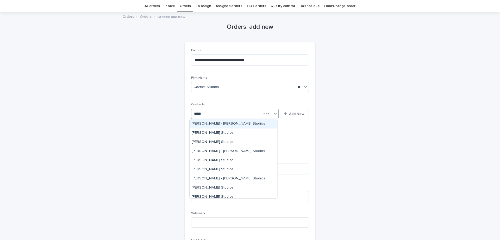
type input "******"
click at [207, 125] on div "[PERSON_NAME] - [PERSON_NAME] Studios" at bounding box center [233, 123] width 87 height 9
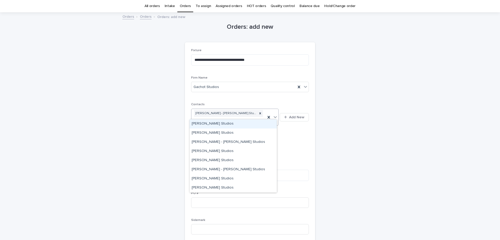
type input "*****"
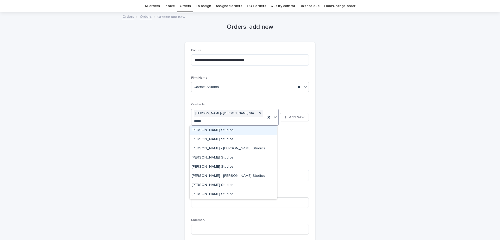
click at [209, 129] on div "[PERSON_NAME] Studios" at bounding box center [233, 130] width 87 height 9
type input "****"
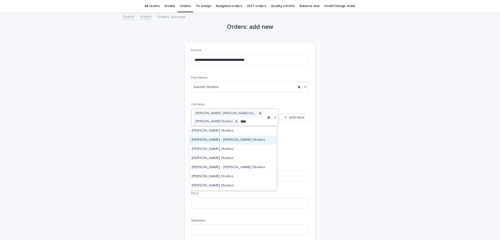
click at [234, 139] on div "[PERSON_NAME] - [PERSON_NAME] Studios" at bounding box center [233, 139] width 87 height 9
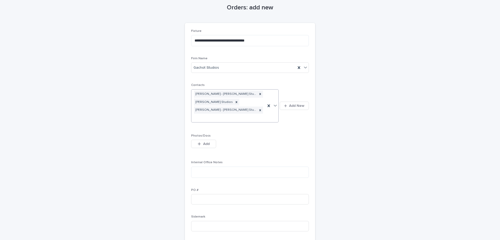
scroll to position [95, 0]
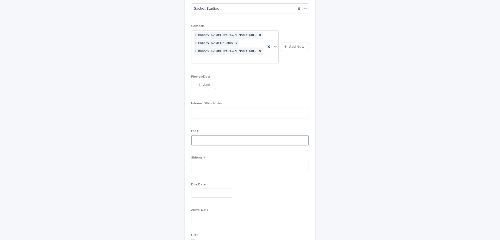
click at [207, 135] on input at bounding box center [250, 140] width 118 height 10
type input "*******"
click at [217, 162] on input at bounding box center [250, 167] width 118 height 10
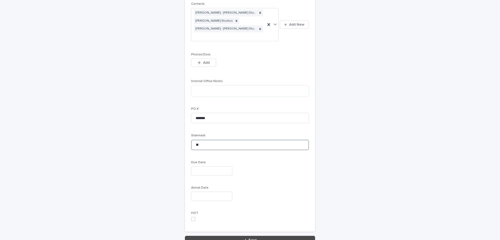
scroll to position [140, 0]
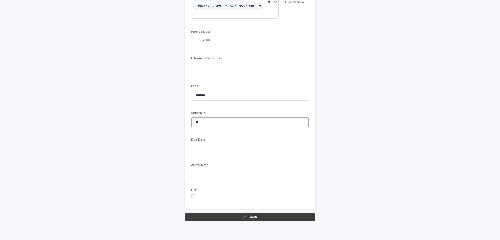
type input "**"
click at [261, 213] on button "Save" at bounding box center [250, 217] width 130 height 8
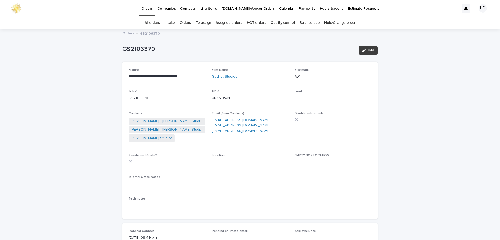
click at [372, 50] on span "Edit" at bounding box center [371, 50] width 7 height 4
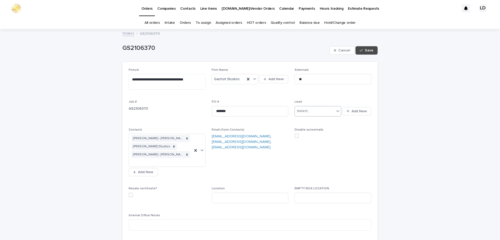
click at [335, 112] on icon at bounding box center [337, 110] width 5 height 5
click at [319, 148] on div "[PERSON_NAME] - Dogfork" at bounding box center [316, 148] width 46 height 9
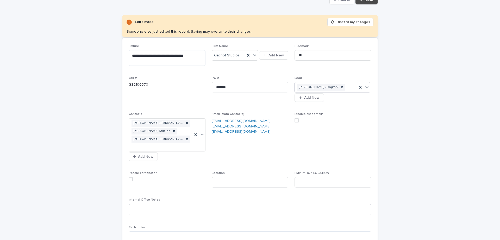
scroll to position [52, 0]
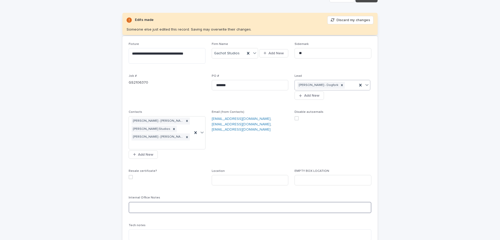
click at [145, 201] on textarea at bounding box center [250, 206] width 243 height 11
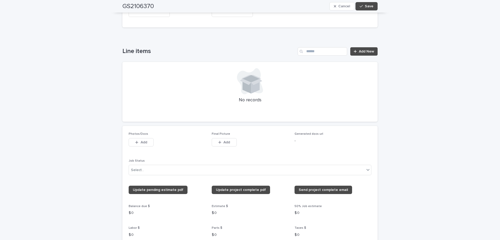
scroll to position [365, 0]
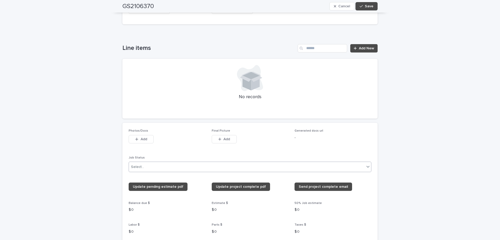
type textarea "**********"
click at [182, 162] on div "Select..." at bounding box center [247, 166] width 236 height 9
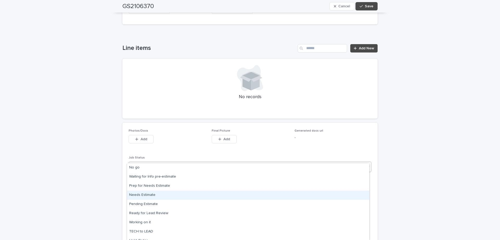
click at [161, 195] on div "Needs Estimate" at bounding box center [248, 194] width 242 height 9
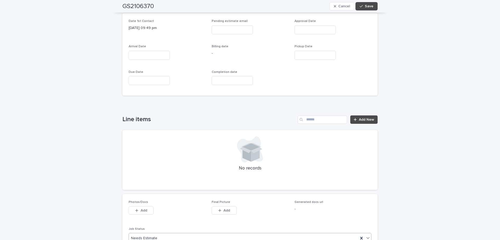
scroll to position [287, 0]
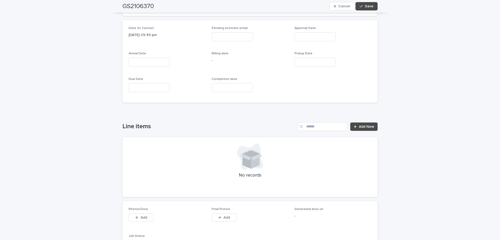
click at [144, 58] on input "text" at bounding box center [149, 62] width 41 height 9
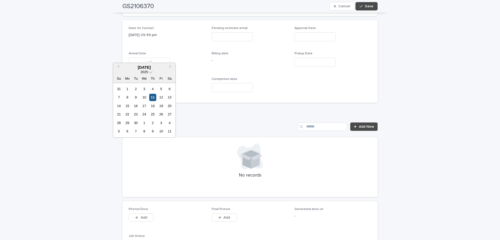
click at [151, 97] on div "11" at bounding box center [152, 97] width 7 height 7
type input "**********"
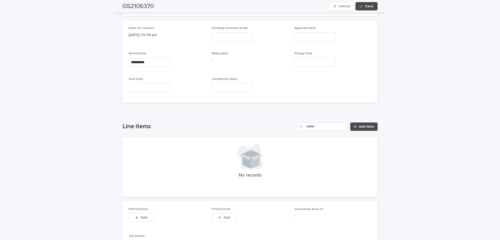
click at [423, 142] on div "**********" at bounding box center [250, 239] width 500 height 993
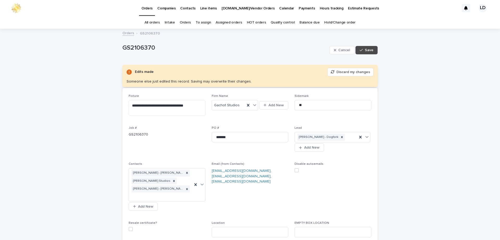
scroll to position [0, 0]
click at [365, 52] on span "Save" at bounding box center [369, 50] width 9 height 4
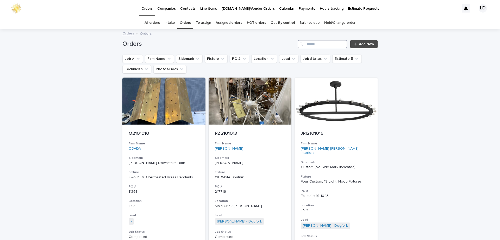
click at [328, 46] on input "Search" at bounding box center [323, 44] width 50 height 8
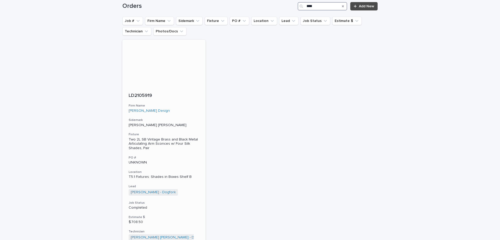
scroll to position [52, 0]
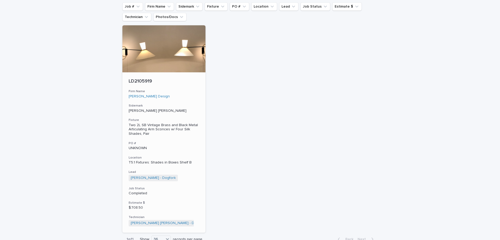
type input "****"
click at [190, 114] on div "LD2105919 Firm Name [PERSON_NAME] Design Sidemark [PERSON_NAME] [PERSON_NAME] F…" at bounding box center [163, 152] width 83 height 160
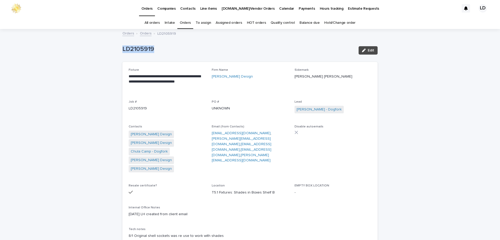
drag, startPoint x: 163, startPoint y: 54, endPoint x: 113, endPoint y: 50, distance: 50.3
copy p "LD2105919"
click at [188, 22] on link "Orders" at bounding box center [185, 23] width 11 height 12
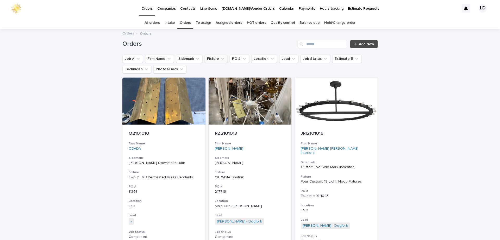
click at [212, 60] on button "Fixture" at bounding box center [216, 58] width 23 height 8
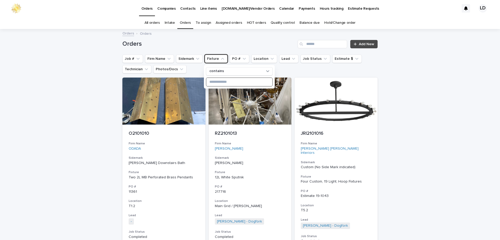
click at [217, 81] on input at bounding box center [239, 82] width 66 height 8
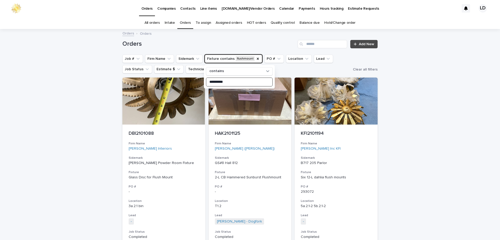
type input "**********"
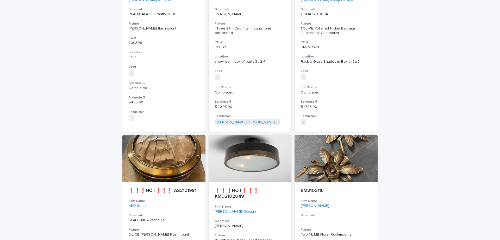
scroll to position [1381, 0]
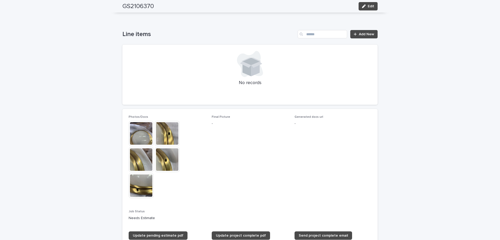
scroll to position [323, 0]
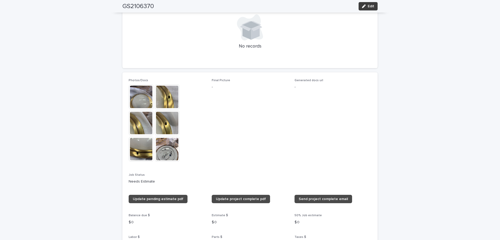
click at [374, 5] on button "Edit" at bounding box center [368, 6] width 19 height 8
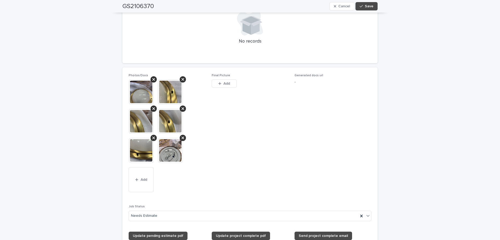
scroll to position [388, 0]
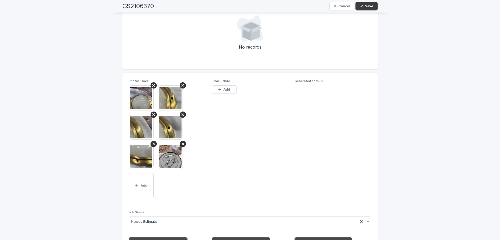
click at [365, 6] on span "Save" at bounding box center [369, 6] width 9 height 4
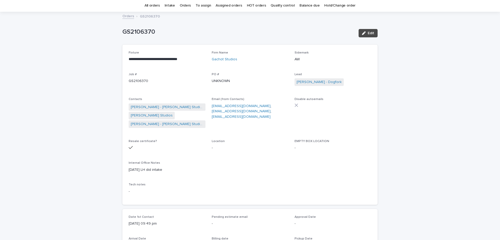
scroll to position [0, 0]
